Goal: Transaction & Acquisition: Purchase product/service

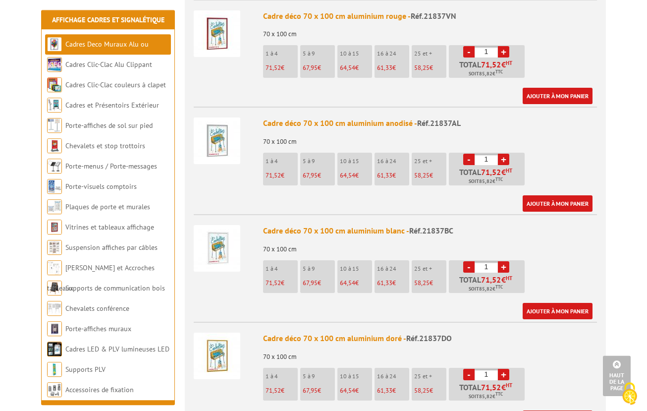
scroll to position [657, 0]
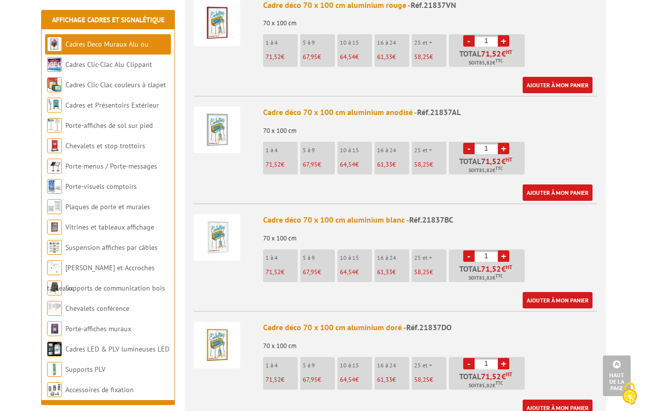
click at [506, 250] on link "+" at bounding box center [503, 255] width 11 height 11
type input "4"
drag, startPoint x: 462, startPoint y: 192, endPoint x: 413, endPoint y: 201, distance: 50.3
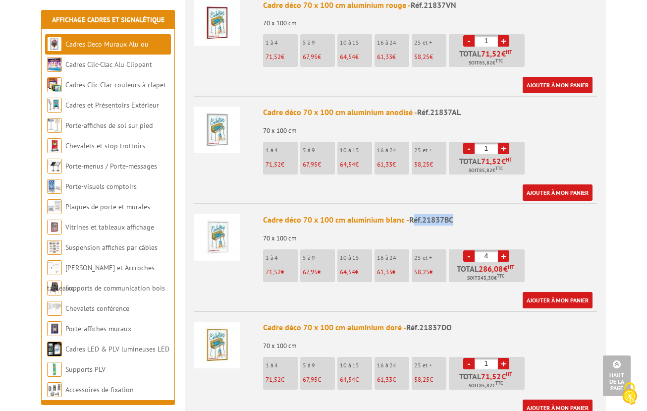
click at [413, 214] on div "Cadre déco 70 x 100 cm aluminium blanc - Réf.21837BC 70 x 100 cm 1 à 4 71,52 € …" at bounding box center [430, 261] width 334 height 94
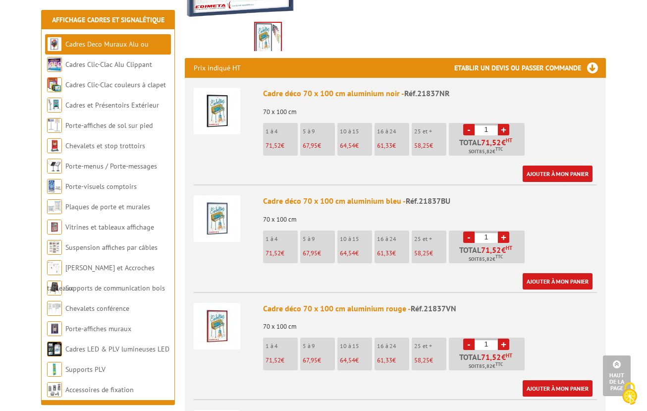
scroll to position [101, 0]
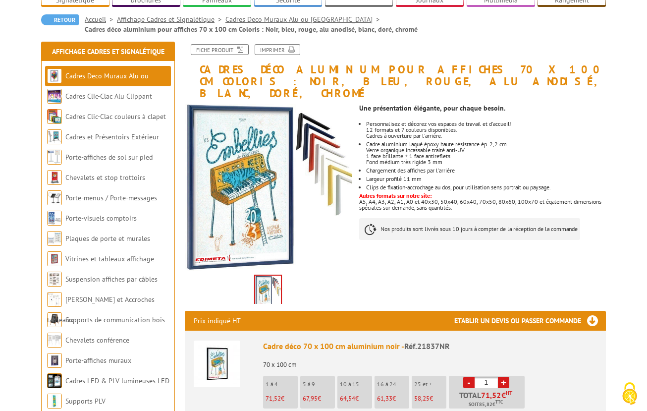
drag, startPoint x: 410, startPoint y: 123, endPoint x: 472, endPoint y: 164, distance: 74.6
click at [472, 164] on ul "Personnalisez et décorez vos espaces de travail et d'accueil! 12 formats et 7 c…" at bounding box center [482, 155] width 247 height 69
click at [467, 141] on li "Cadre aluminium laqué époxy haute résistance ép. 2,2 cm. Verre organique incass…" at bounding box center [486, 153] width 240 height 24
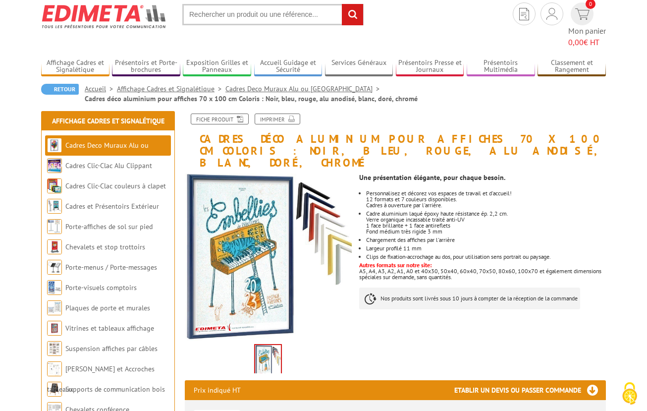
scroll to position [0, 0]
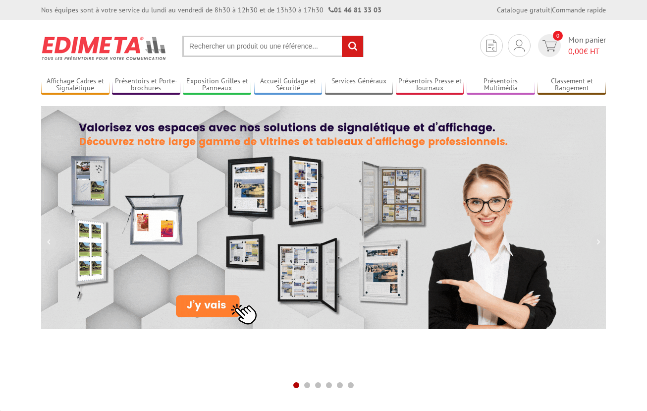
click at [221, 45] on input "text" at bounding box center [272, 46] width 181 height 21
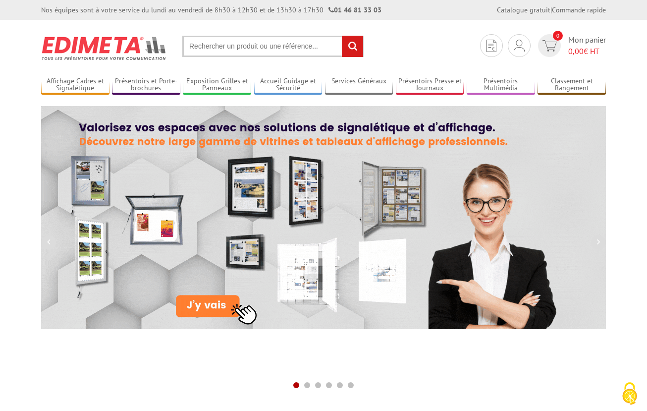
type input "z"
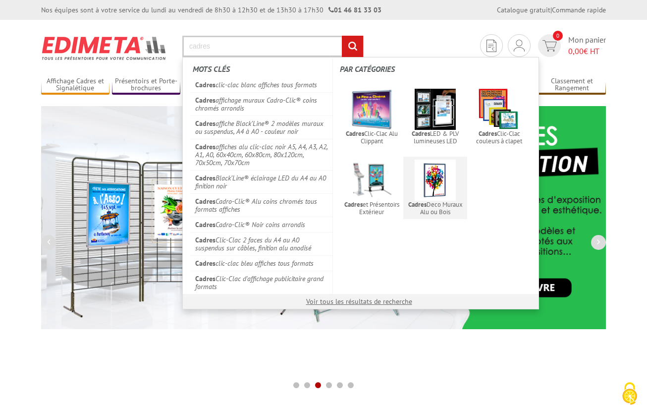
type input "cadres"
click at [443, 188] on img at bounding box center [435, 180] width 41 height 41
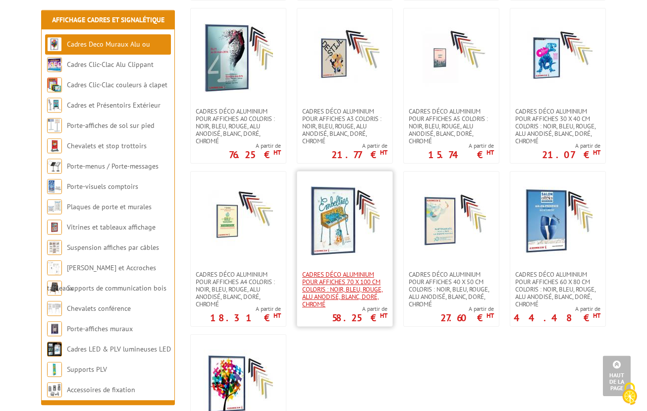
scroll to position [859, 0]
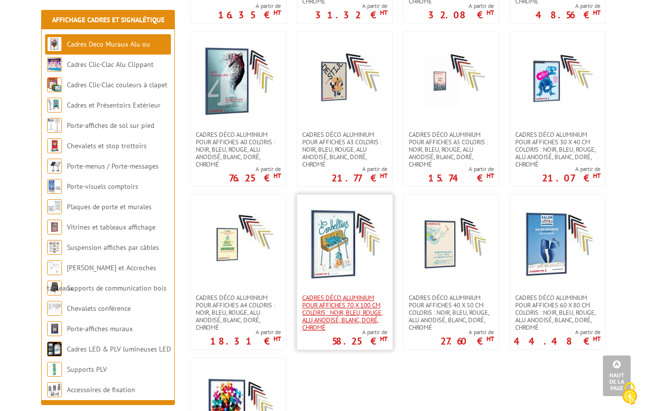
click at [343, 309] on span "Cadres déco aluminium pour affiches 70 x 100 cm Coloris : Noir, bleu, rouge, al…" at bounding box center [344, 312] width 85 height 37
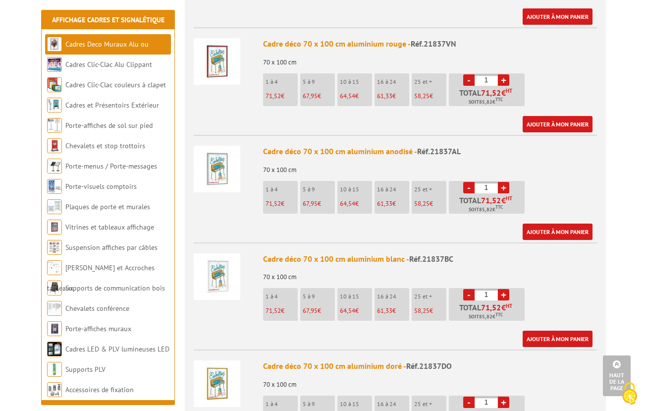
scroll to position [606, 0]
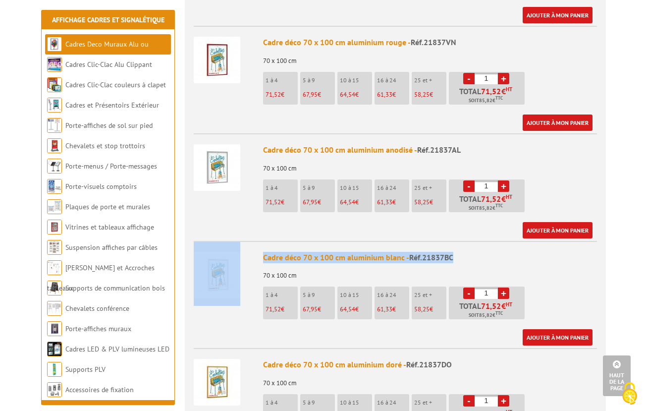
drag, startPoint x: 458, startPoint y: 248, endPoint x: 246, endPoint y: 253, distance: 212.1
click at [263, 253] on div "Cadre déco 70 x 100 cm aluminium blanc - Réf.21837BC 70 x 100 cm 1 à 4 71,52 € …" at bounding box center [430, 299] width 334 height 94
copy li "Cadre déco 70 x 100 cm aluminium blanc - Réf.21837BC"
drag, startPoint x: 478, startPoint y: 303, endPoint x: 509, endPoint y: 303, distance: 31.2
click at [509, 303] on p "Total 71,52 € HT Soit 85,82 € TTC" at bounding box center [487, 310] width 73 height 17
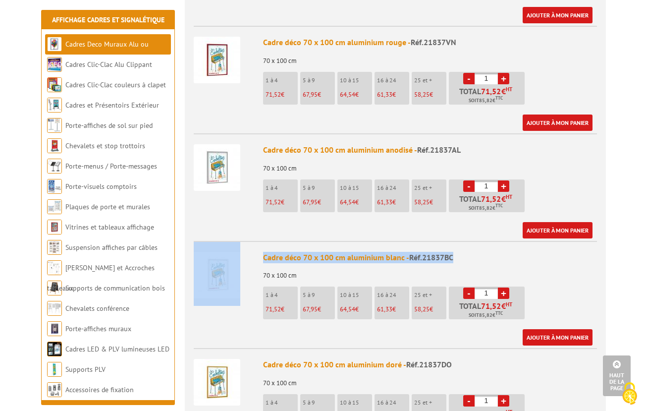
copy span "85,82 € TTC"
click at [506, 287] on link "+" at bounding box center [503, 292] width 11 height 11
type input "4"
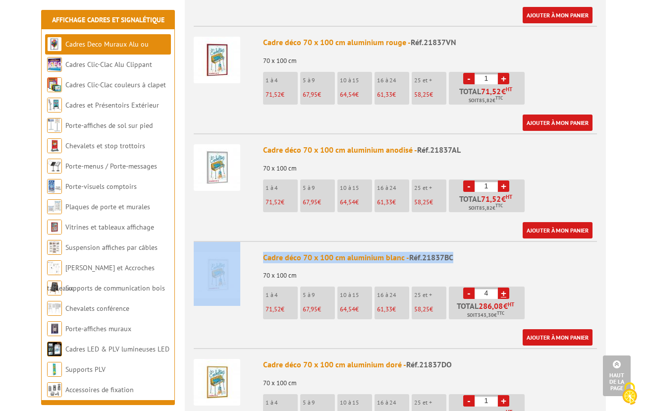
copy span "85,82 € TTC"
